Goal: Navigation & Orientation: Understand site structure

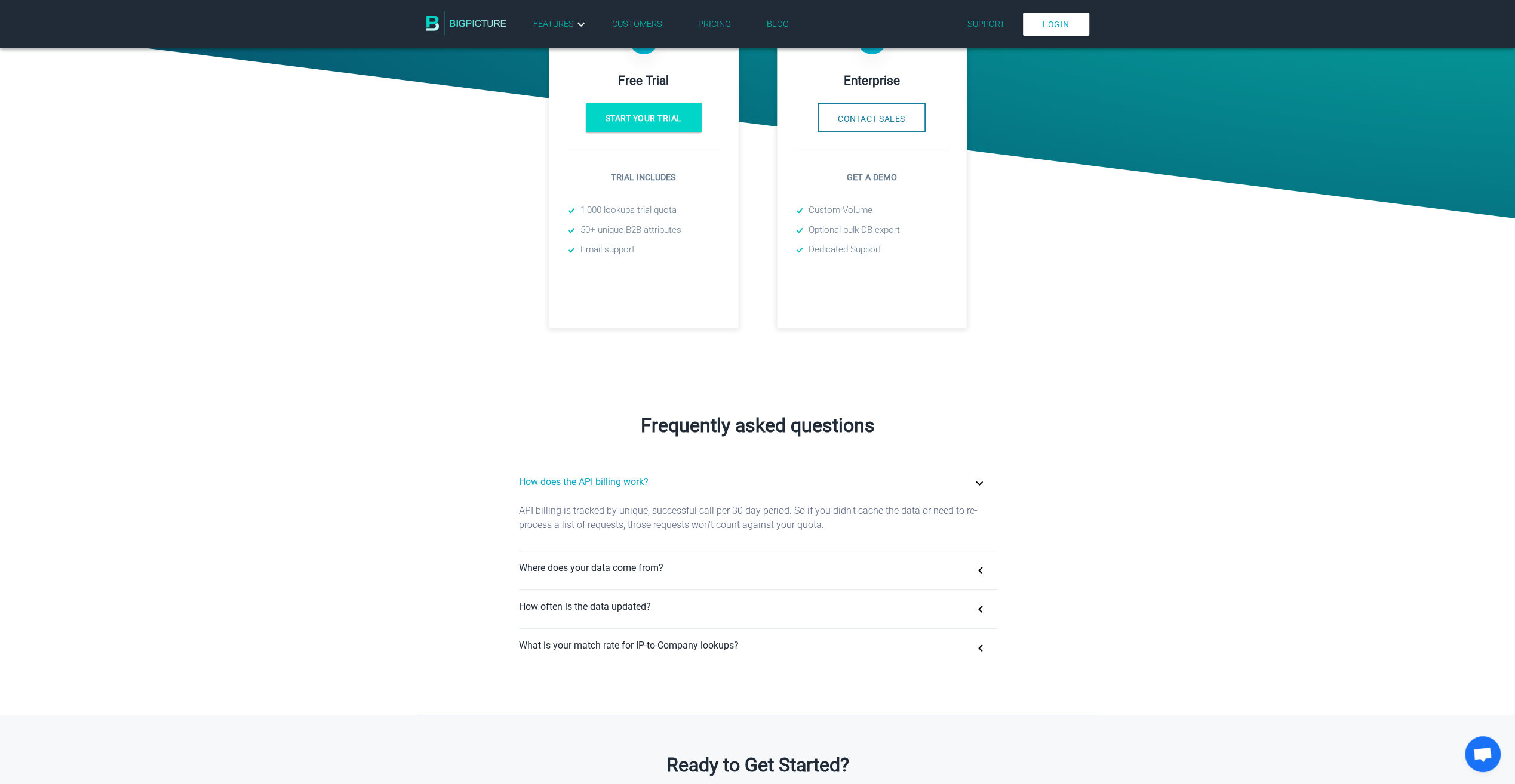
click at [483, 24] on img at bounding box center [466, 23] width 80 height 24
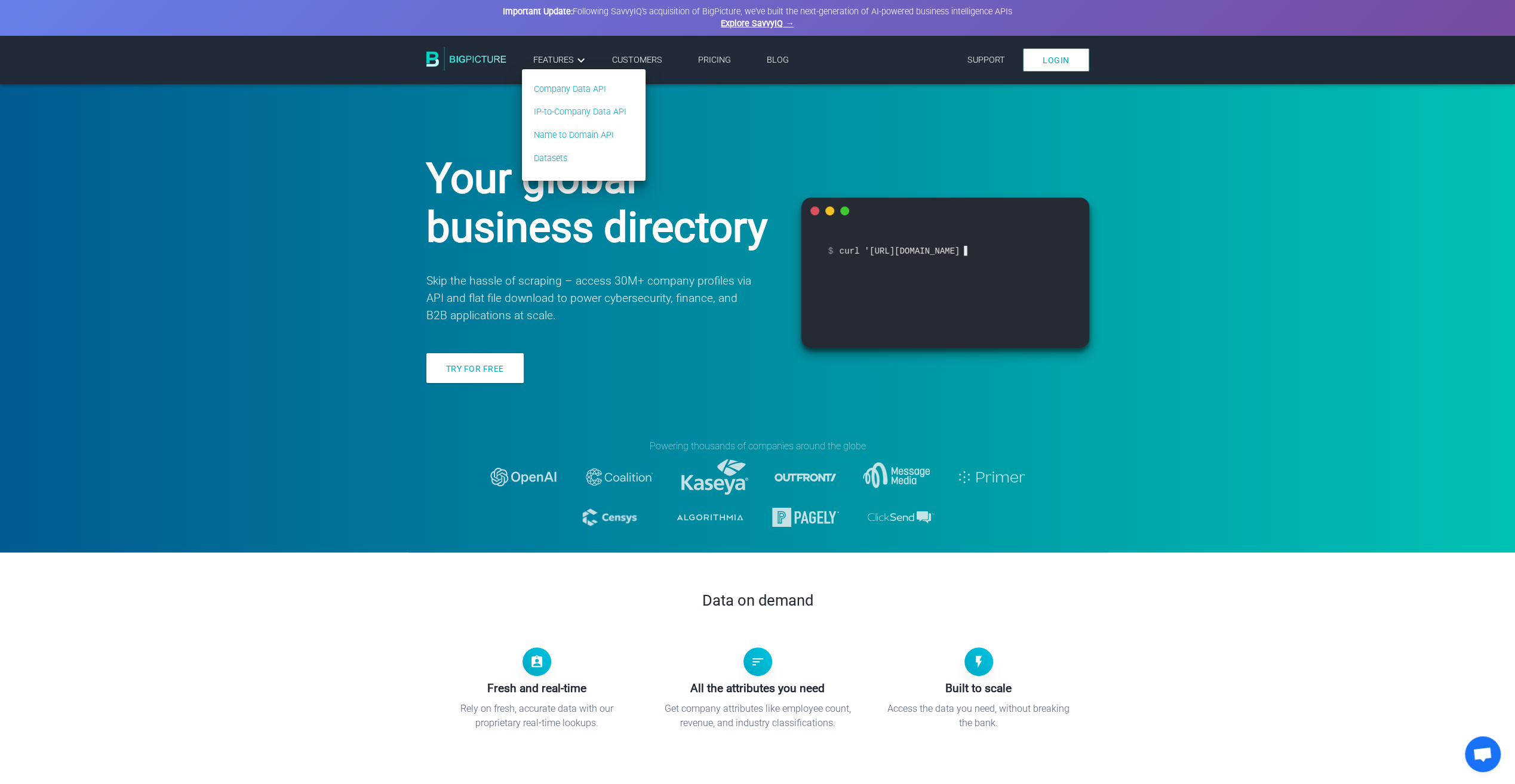
click at [583, 65] on icon at bounding box center [581, 60] width 14 height 14
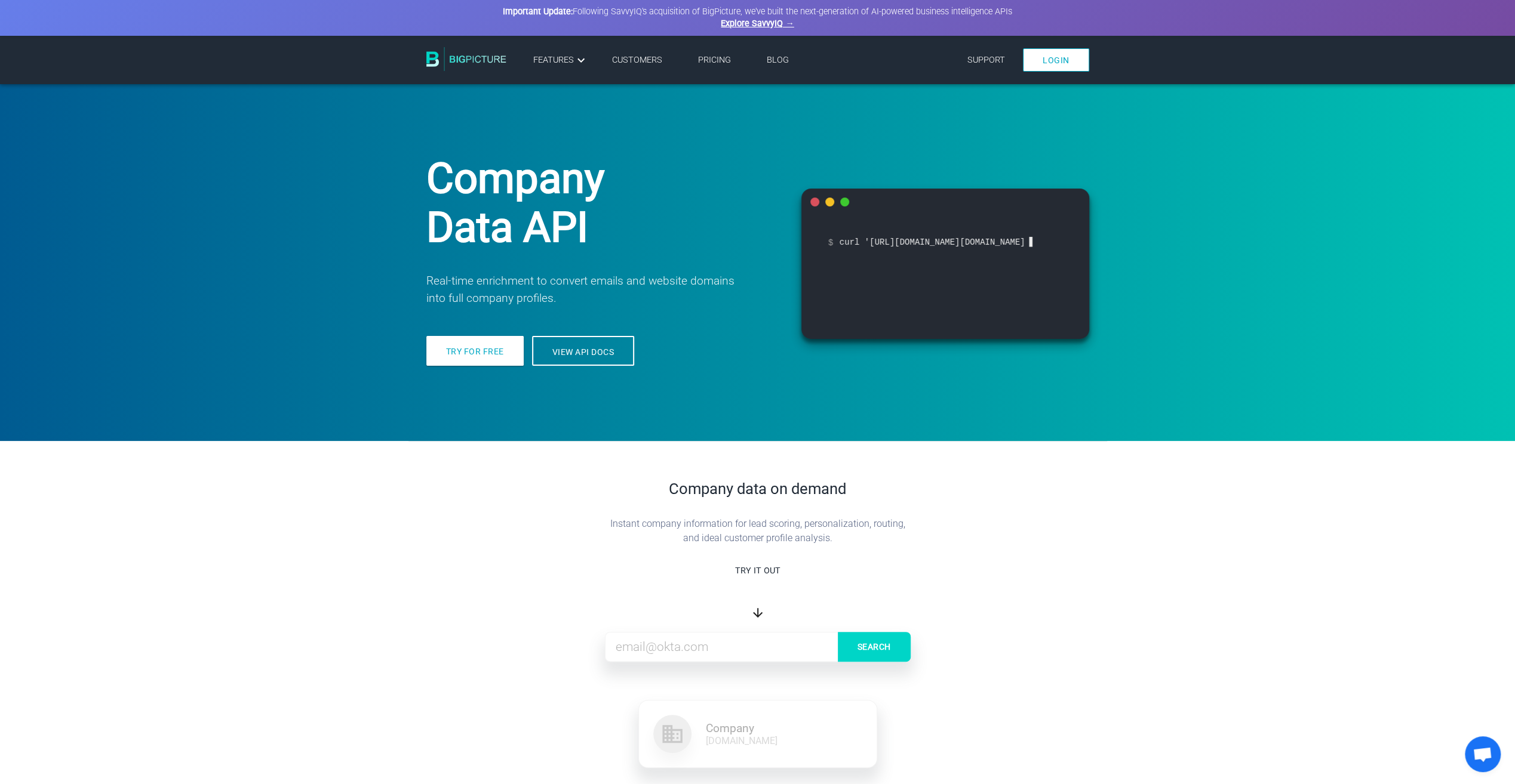
click at [652, 58] on link "Customers" at bounding box center [637, 60] width 50 height 10
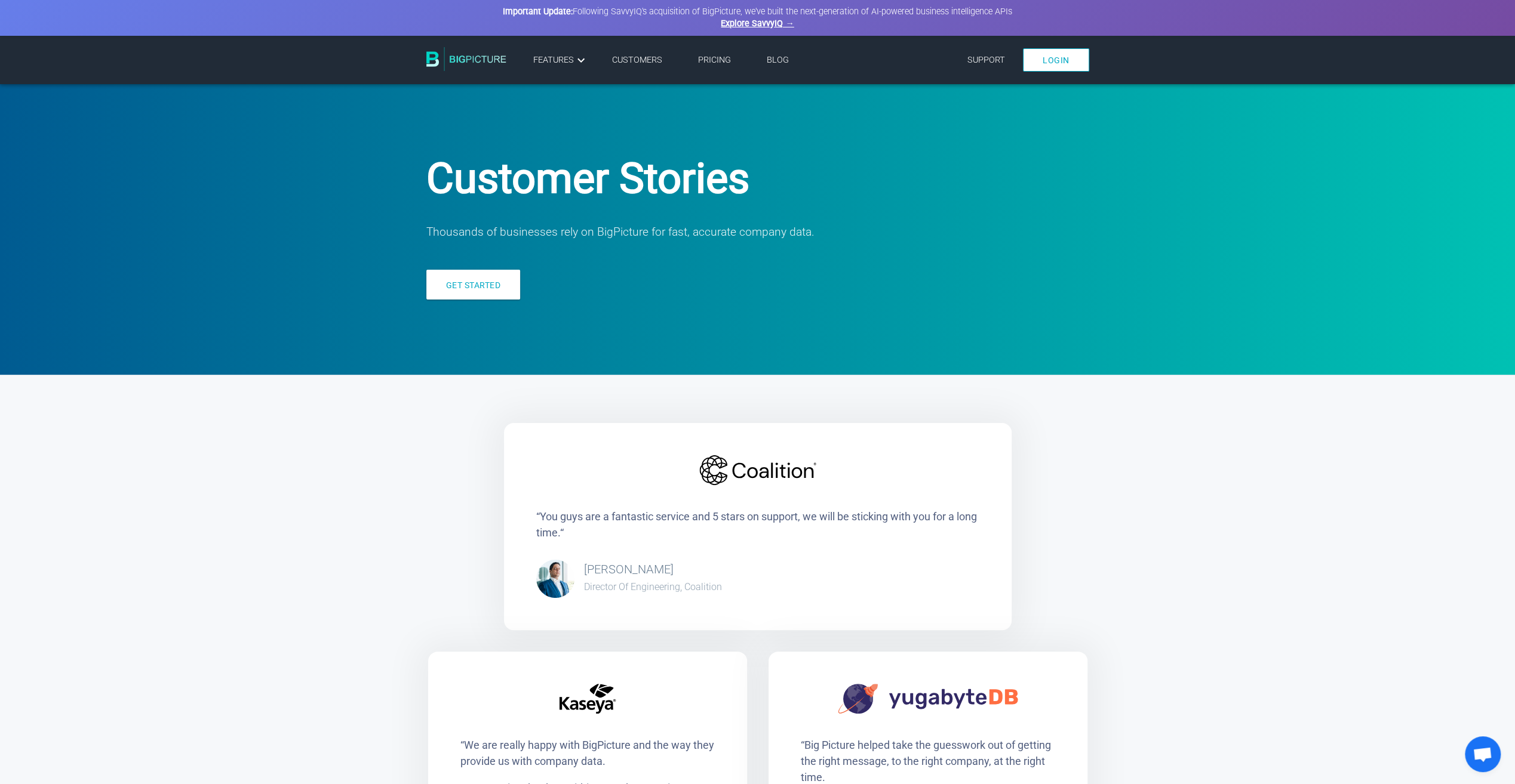
click at [425, 65] on div "Menu Login Features Company Data API IP-to-Company Data API Name to Domain API …" at bounding box center [757, 60] width 698 height 49
click at [469, 57] on img at bounding box center [466, 59] width 80 height 24
